Goal: Information Seeking & Learning: Learn about a topic

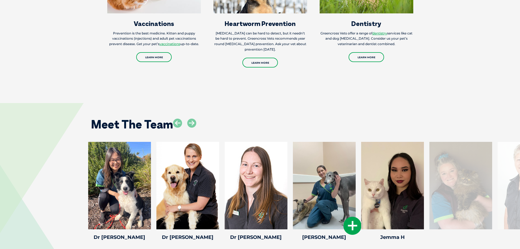
scroll to position [764, 0]
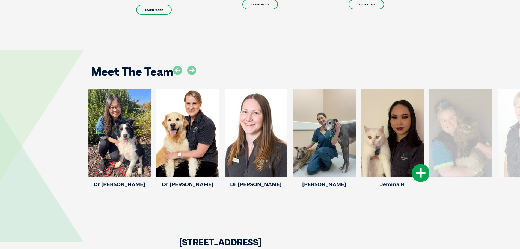
click at [409, 142] on div at bounding box center [392, 132] width 63 height 87
click at [415, 164] on icon at bounding box center [421, 173] width 18 height 18
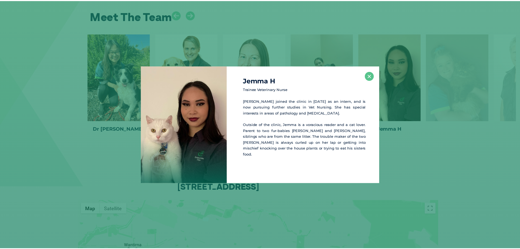
scroll to position [820, 0]
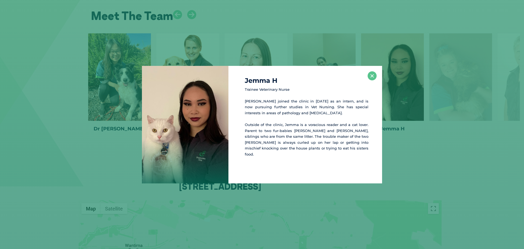
click at [364, 76] on div "Jemma H Trainee Veterinary Nurse Jemma joined the clinic in [DATE] as an intern…" at bounding box center [305, 124] width 154 height 117
click at [372, 76] on button "×" at bounding box center [372, 75] width 9 height 9
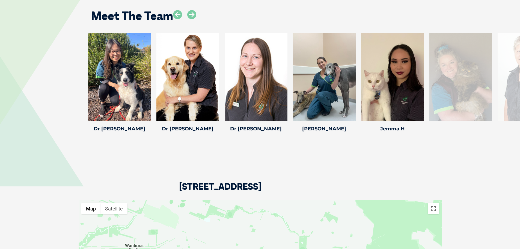
click at [509, 58] on div at bounding box center [529, 76] width 63 height 87
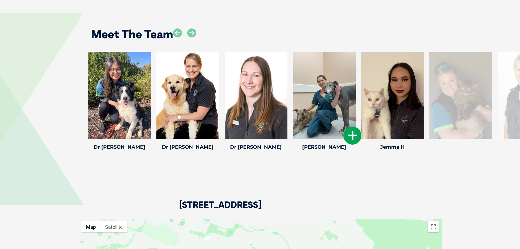
scroll to position [765, 0]
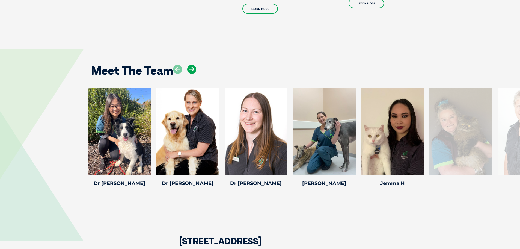
click at [193, 65] on icon at bounding box center [191, 69] width 9 height 9
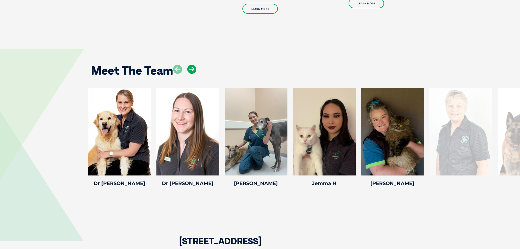
click at [192, 65] on icon at bounding box center [191, 69] width 9 height 9
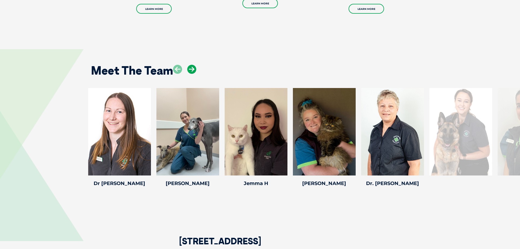
click at [192, 65] on icon at bounding box center [191, 69] width 9 height 9
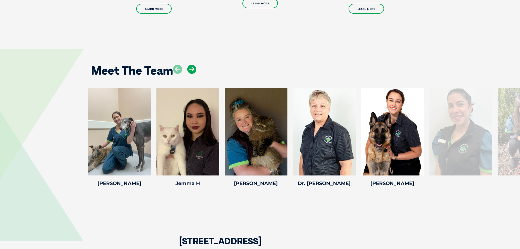
click at [192, 65] on icon at bounding box center [191, 69] width 9 height 9
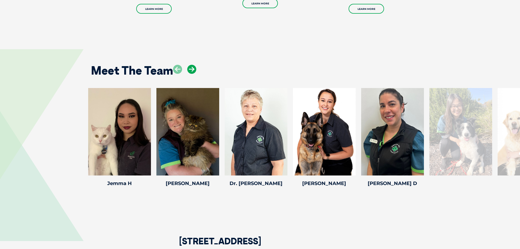
click at [192, 65] on icon at bounding box center [191, 69] width 9 height 9
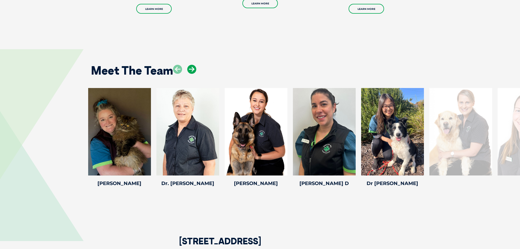
click at [192, 65] on icon at bounding box center [191, 69] width 9 height 9
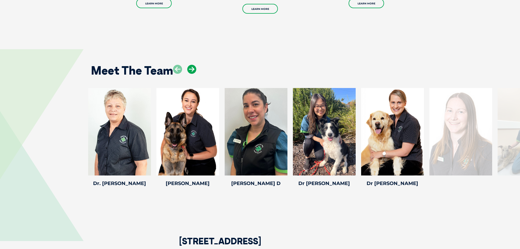
click at [192, 65] on icon at bounding box center [191, 69] width 9 height 9
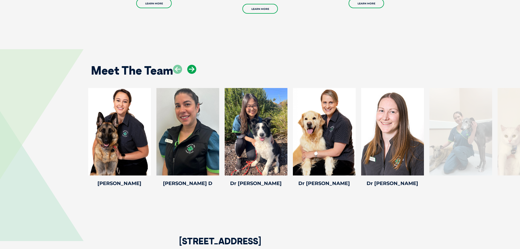
click at [192, 65] on icon at bounding box center [191, 69] width 9 height 9
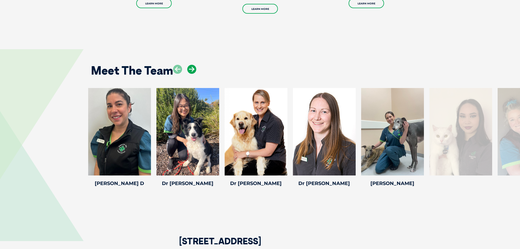
click at [192, 65] on icon at bounding box center [191, 69] width 9 height 9
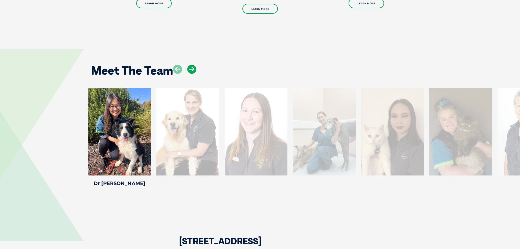
click at [192, 65] on icon at bounding box center [191, 69] width 9 height 9
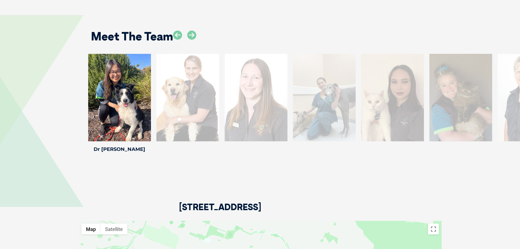
scroll to position [777, 0]
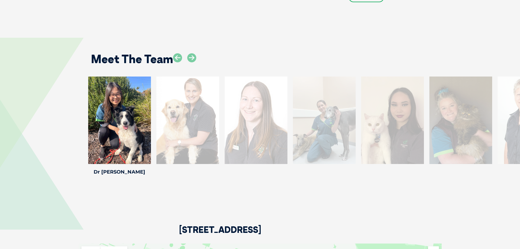
click at [381, 108] on div at bounding box center [392, 119] width 63 height 87
click at [192, 53] on icon at bounding box center [191, 57] width 9 height 9
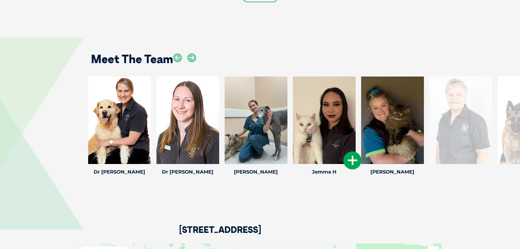
click at [327, 127] on div at bounding box center [324, 119] width 63 height 87
